Goal: Transaction & Acquisition: Purchase product/service

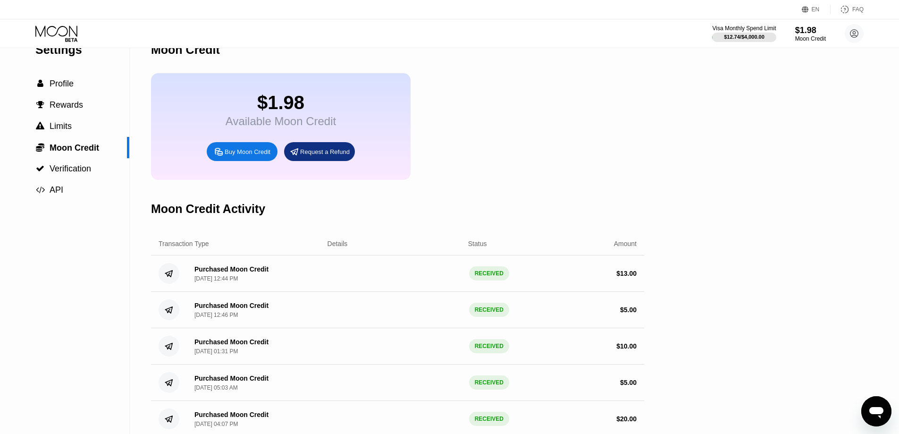
scroll to position [17, 0]
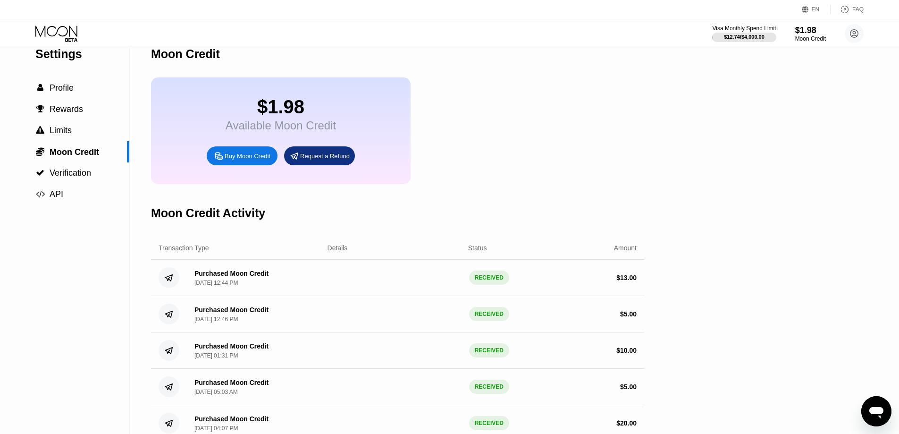
click at [494, 136] on div "$1.98 Available Moon Credit Buy Moon Credit Request a Refund" at bounding box center [397, 130] width 493 height 107
click at [264, 160] on div "Buy Moon Credit" at bounding box center [248, 156] width 46 height 8
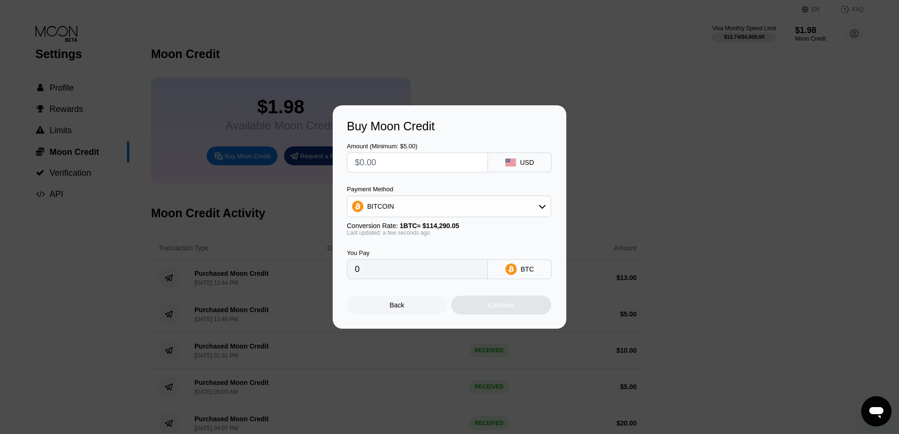
click at [372, 166] on input "text" at bounding box center [417, 162] width 125 height 19
type input "$5"
type input "0.00004375"
type input "$5"
click at [493, 215] on div "BITCOIN" at bounding box center [450, 206] width 204 height 19
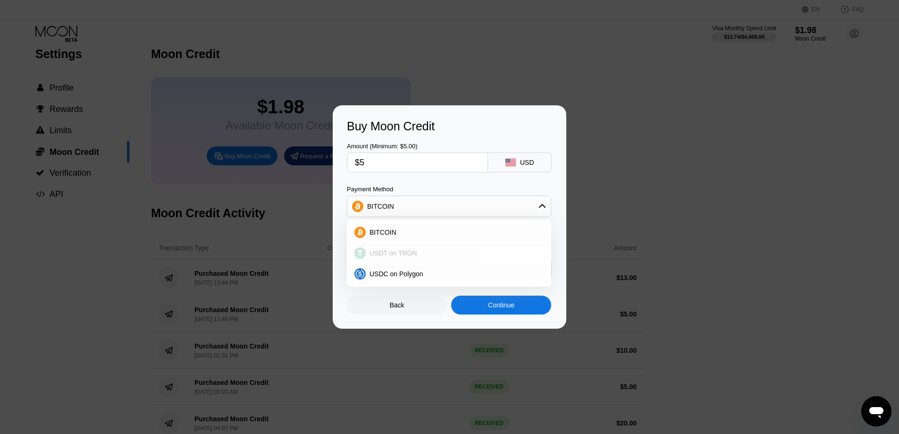
click at [471, 247] on div "USDT on TRON" at bounding box center [449, 253] width 199 height 19
type input "5.05"
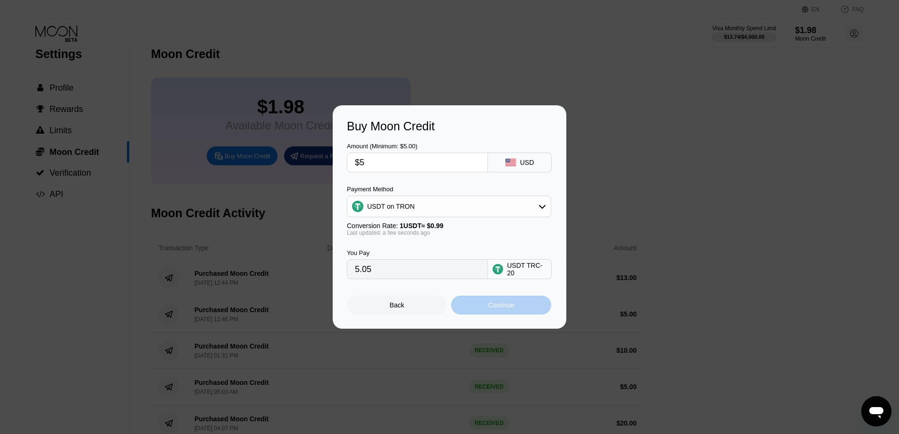
click at [492, 309] on div "Continue" at bounding box center [501, 305] width 26 height 8
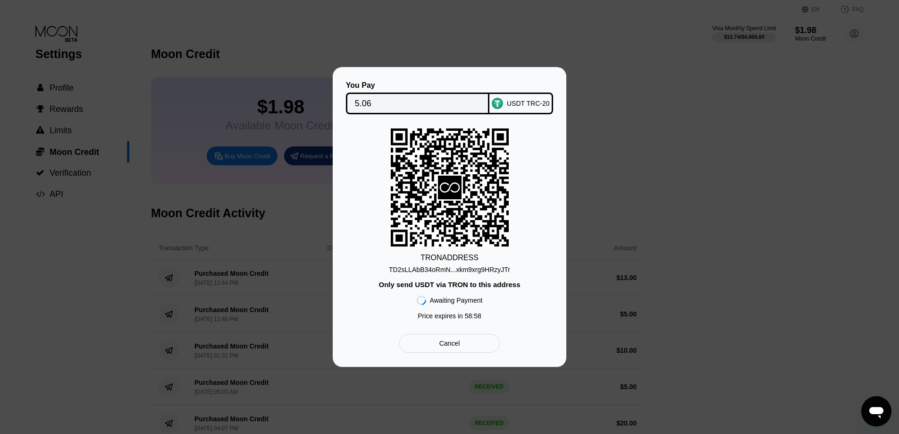
click at [487, 266] on div "TD2sLLAbB34oRmN...xkm9xrg9HRzyJTr" at bounding box center [449, 270] width 121 height 8
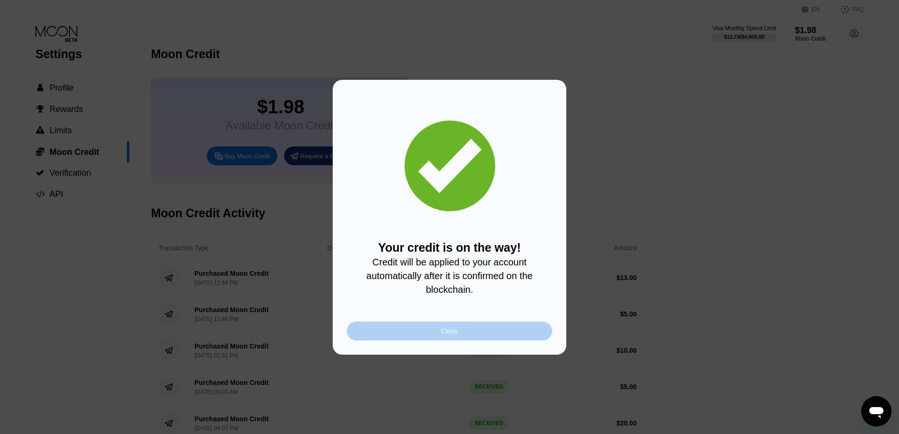
click at [418, 325] on div "Close" at bounding box center [449, 331] width 205 height 19
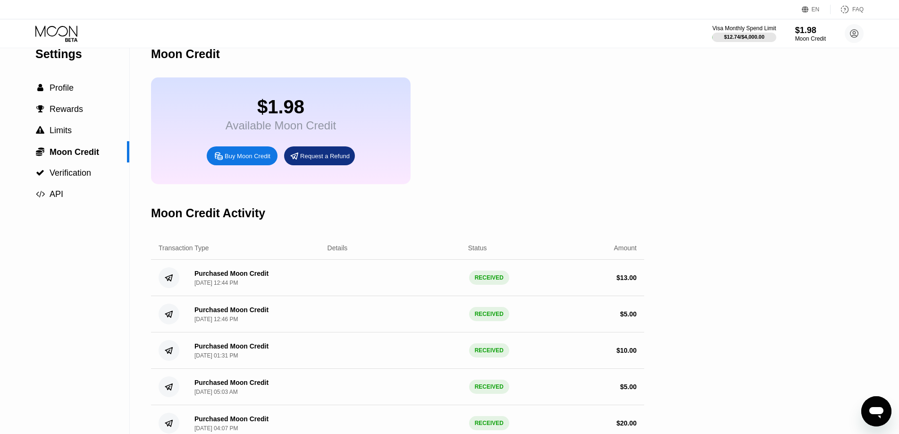
click at [60, 16] on div "EN Language Select an item Save FAQ" at bounding box center [449, 9] width 899 height 19
click at [65, 35] on icon at bounding box center [56, 30] width 42 height 11
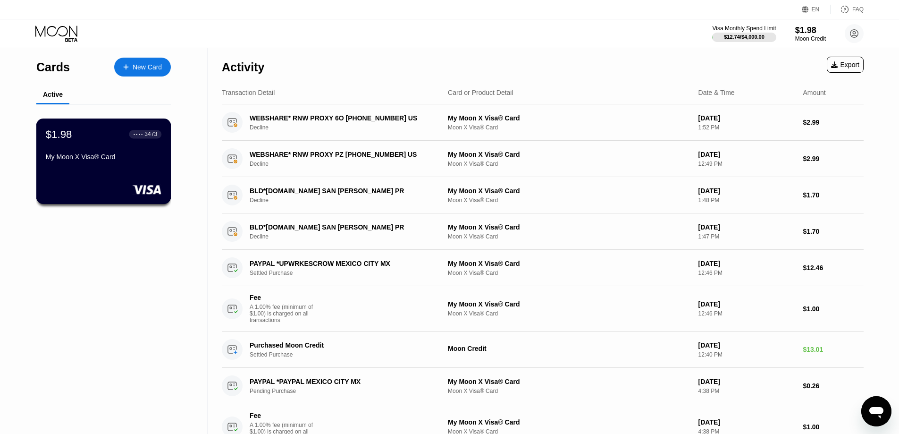
click at [109, 132] on div "$1.98 ● ● ● ● 3473" at bounding box center [104, 134] width 116 height 12
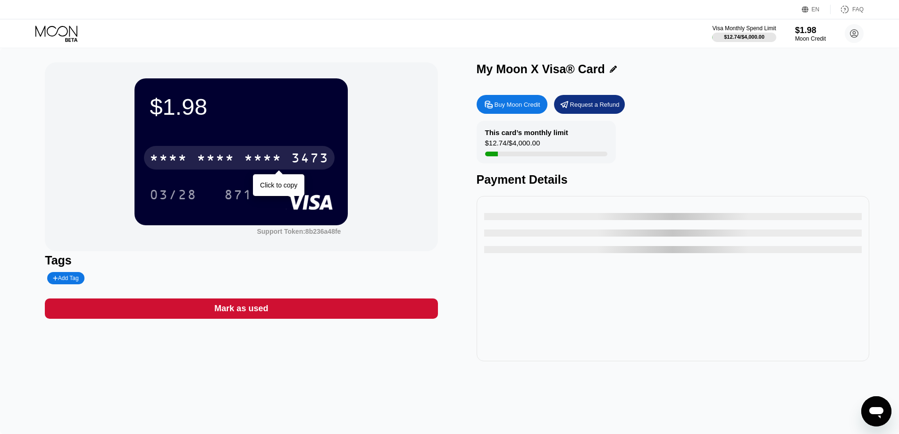
click at [274, 159] on div "* * * *" at bounding box center [263, 159] width 38 height 15
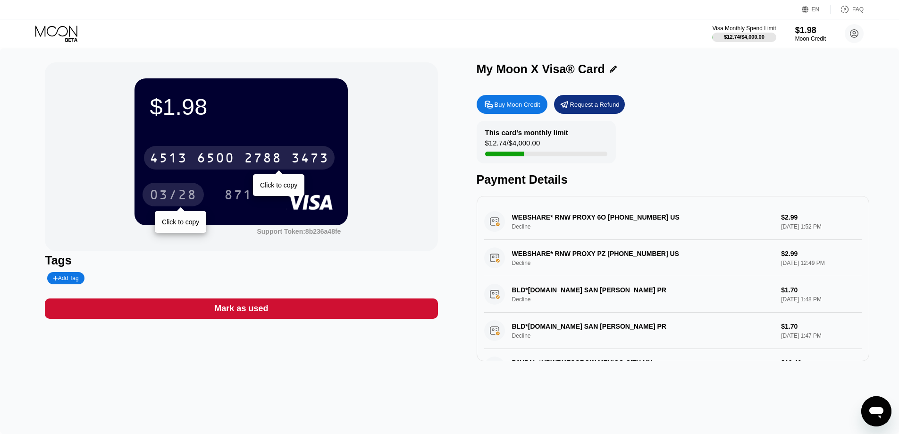
click at [169, 197] on div "03/28" at bounding box center [173, 195] width 47 height 15
click at [859, 36] on circle at bounding box center [854, 33] width 19 height 19
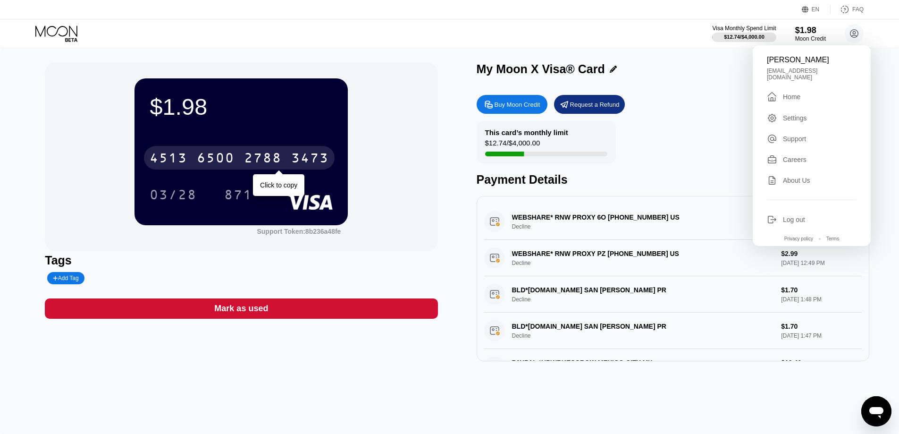
click at [729, 85] on div "My Moon X Visa® Card Buy Moon Credit Request a Refund This card’s monthly limit…" at bounding box center [673, 211] width 393 height 299
